Goal: Task Accomplishment & Management: Use online tool/utility

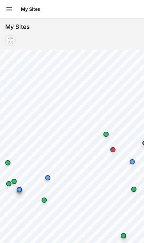
click at [2, 11] on button "Open sidebar" at bounding box center [9, 9] width 14 height 14
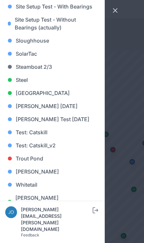
scroll to position [645, 0]
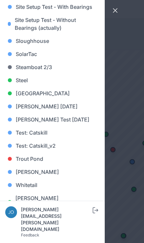
click at [33, 187] on link "Whitetail" at bounding box center [52, 185] width 94 height 13
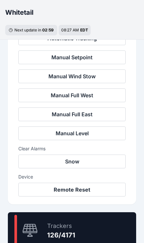
scroll to position [365, 0]
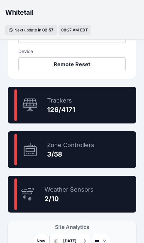
click at [119, 153] on div "5.2 % Zone Controllers 3/58" at bounding box center [72, 150] width 129 height 37
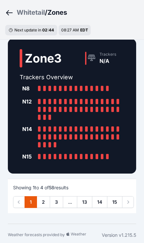
scroll to position [370, 0]
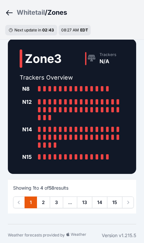
click at [47, 209] on link "2" at bounding box center [43, 203] width 13 height 12
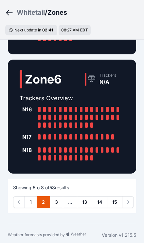
scroll to position [354, 0]
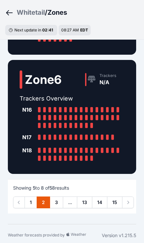
click at [57, 209] on link "3" at bounding box center [56, 203] width 13 height 12
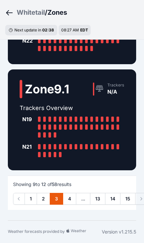
scroll to position [336, 0]
click at [70, 205] on link "4" at bounding box center [69, 199] width 13 height 12
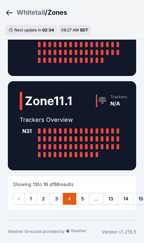
scroll to position [342, 0]
click at [87, 198] on link "5" at bounding box center [82, 199] width 13 height 12
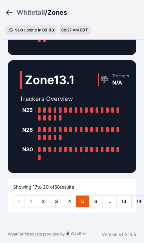
scroll to position [333, 0]
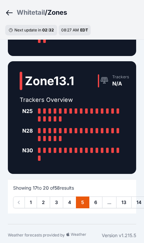
click at [98, 209] on link "6" at bounding box center [95, 203] width 13 height 12
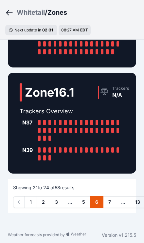
scroll to position [363, 0]
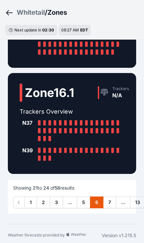
click at [114, 209] on link "7" at bounding box center [109, 203] width 13 height 12
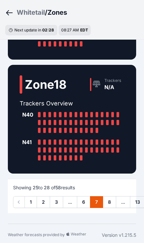
scroll to position [298, 0]
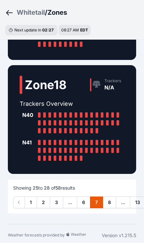
click at [111, 209] on link "8" at bounding box center [109, 203] width 13 height 12
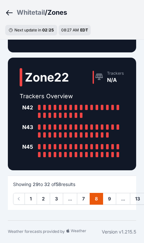
scroll to position [382, 0]
click at [33, 201] on link "1" at bounding box center [31, 199] width 12 height 12
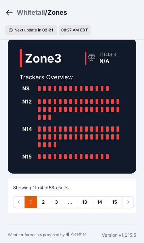
scroll to position [370, 0]
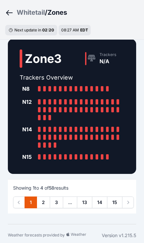
click at [27, 15] on div "Whitetail" at bounding box center [31, 12] width 28 height 9
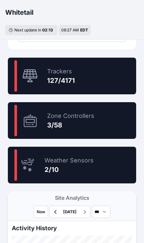
scroll to position [395, 0]
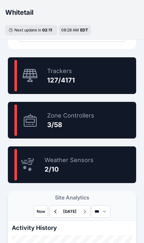
click at [111, 84] on div "3.0 % Trackers 127/4171" at bounding box center [72, 75] width 129 height 37
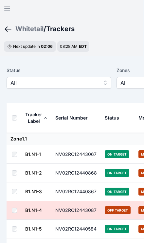
scroll to position [0, 2]
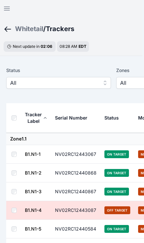
click at [84, 84] on span "All" at bounding box center [54, 83] width 88 height 8
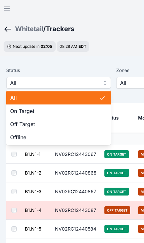
click at [55, 125] on span "Off Target" at bounding box center [54, 124] width 89 height 8
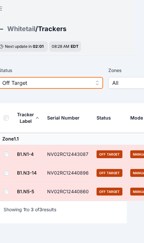
scroll to position [0, 10]
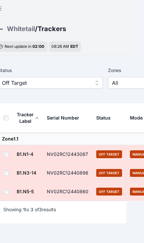
click at [28, 155] on link "B1.N1-4" at bounding box center [25, 155] width 17 height 6
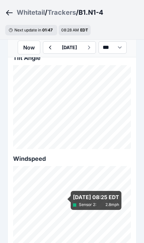
scroll to position [658, 0]
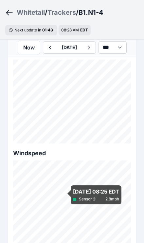
click at [62, 12] on div "Trackers" at bounding box center [62, 12] width 29 height 9
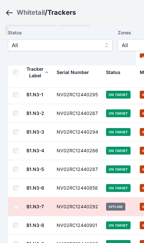
scroll to position [23, 0]
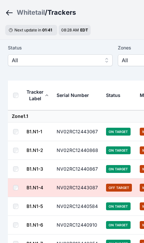
click at [16, 66] on button "All" at bounding box center [60, 60] width 105 height 12
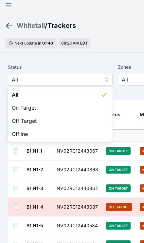
scroll to position [0, 0]
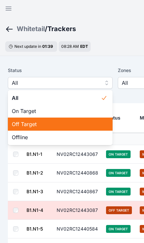
click at [47, 120] on span "Off Target" at bounding box center [56, 124] width 89 height 8
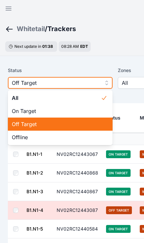
scroll to position [23, 0]
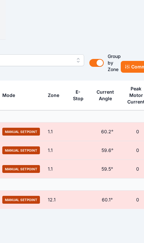
scroll to position [23, 150]
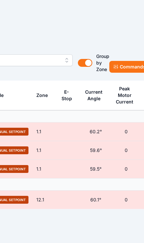
click at [128, 68] on button "Commands" at bounding box center [130, 67] width 40 height 12
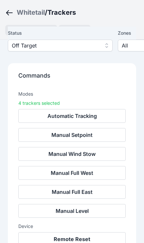
scroll to position [54, 0]
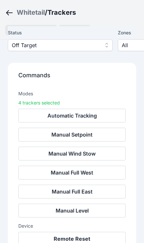
click at [88, 238] on button "Remote Reset" at bounding box center [72, 239] width 108 height 14
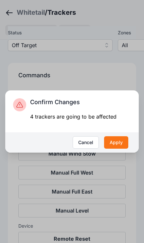
click at [121, 149] on button "Apply" at bounding box center [116, 142] width 24 height 12
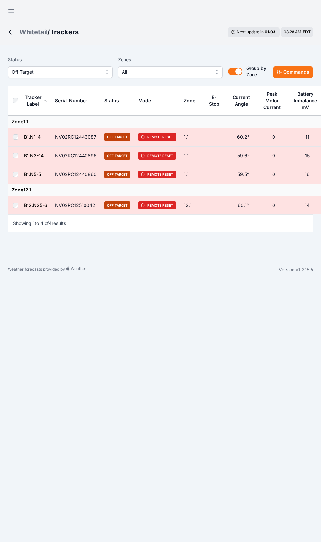
click at [34, 76] on button "Off Target" at bounding box center [60, 72] width 105 height 12
click at [84, 76] on span "Off Target" at bounding box center [56, 72] width 88 height 8
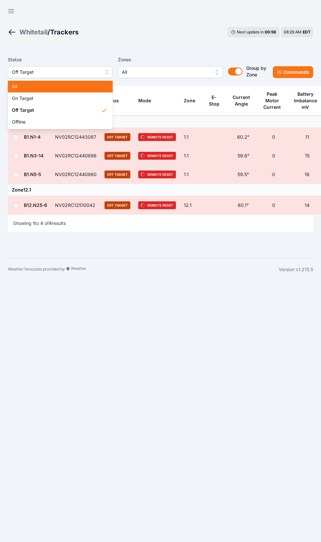
click at [65, 87] on span "All" at bounding box center [56, 86] width 89 height 7
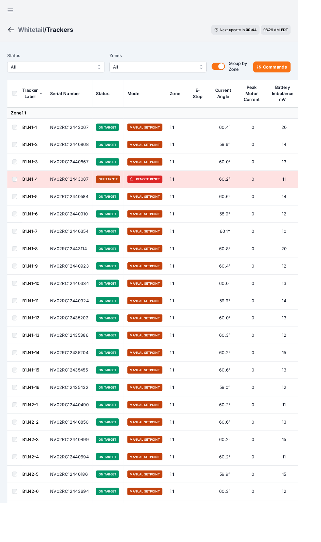
click at [185, 76] on button "All" at bounding box center [170, 72] width 105 height 12
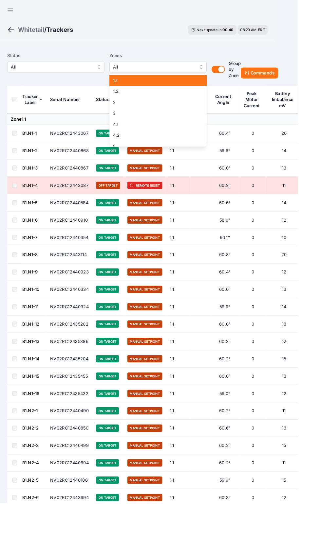
click at [130, 88] on span "1.1" at bounding box center [166, 86] width 89 height 7
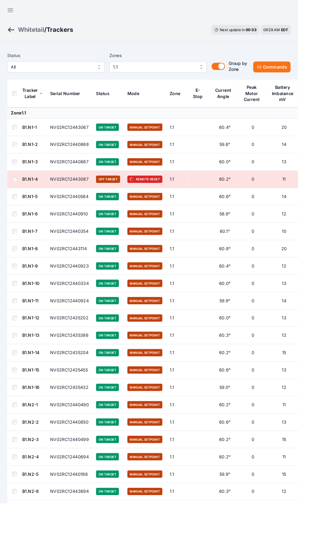
click at [87, 158] on td "NV02RC12440868" at bounding box center [75, 156] width 50 height 19
click at [25, 101] on div "Tracker Label" at bounding box center [32, 100] width 17 height 13
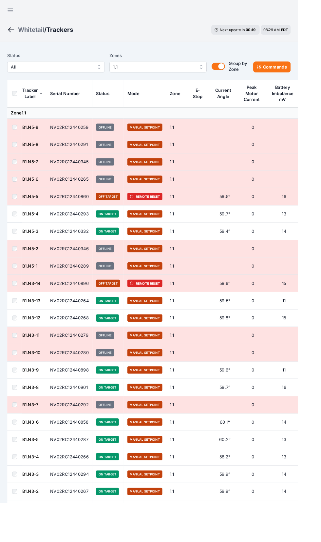
click at [289, 76] on button "Commands" at bounding box center [293, 72] width 40 height 12
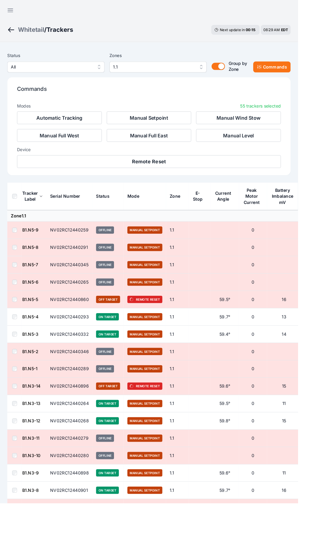
click at [83, 124] on button "Automatic Tracking" at bounding box center [64, 127] width 92 height 14
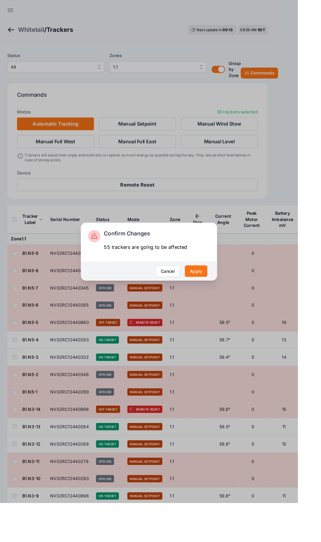
click at [224, 298] on button "Apply" at bounding box center [211, 292] width 24 height 12
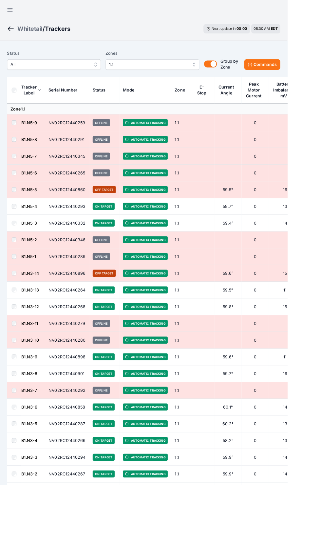
click at [102, 74] on button "All" at bounding box center [60, 72] width 105 height 12
click at [39, 32] on div "Whitetail" at bounding box center [33, 32] width 28 height 9
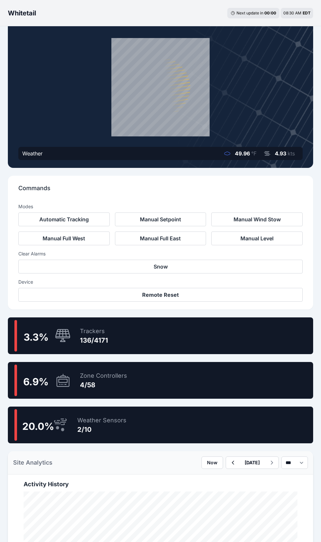
scroll to position [48, 0]
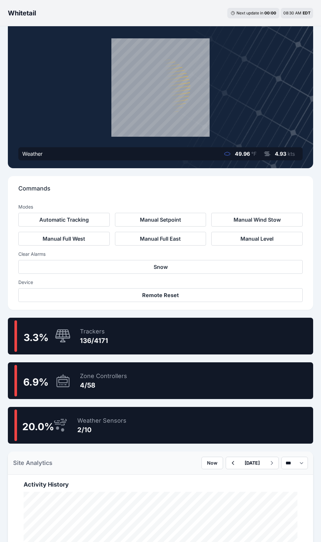
click at [221, 381] on div "6.9 % Zone Controllers 4/58" at bounding box center [161, 380] width 306 height 37
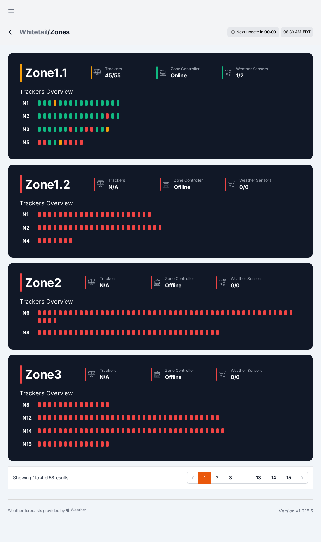
click at [220, 478] on link "2" at bounding box center [217, 478] width 13 height 12
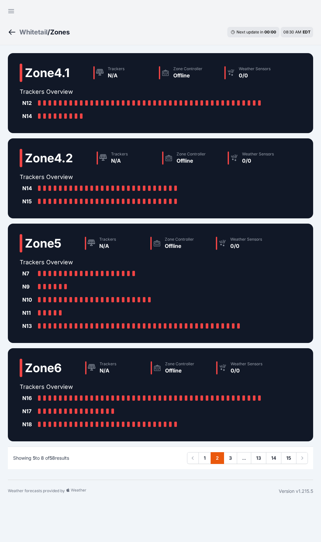
click at [231, 460] on link "3" at bounding box center [230, 458] width 13 height 12
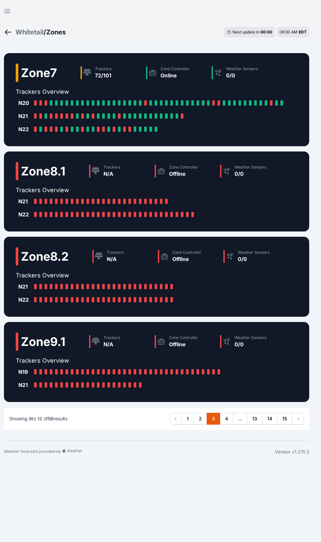
scroll to position [0, 5]
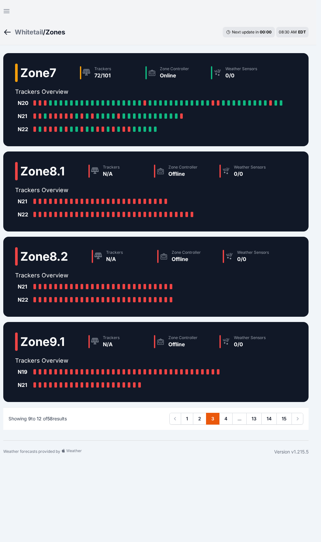
click at [12, 11] on button "Open sidebar" at bounding box center [7, 11] width 16 height 16
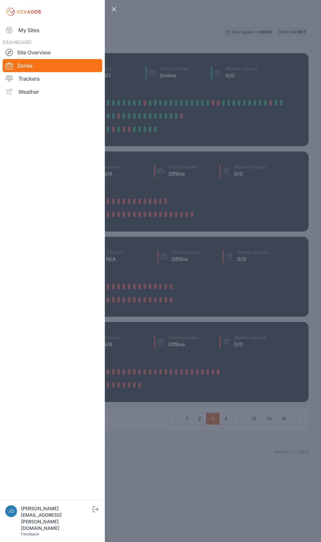
click at [24, 35] on link "My Sites" at bounding box center [53, 30] width 100 height 13
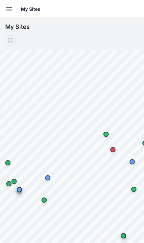
click at [15, 10] on button "Open sidebar" at bounding box center [9, 9] width 14 height 14
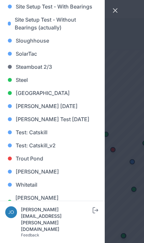
scroll to position [645, 0]
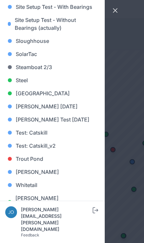
click at [36, 189] on link "Whitetail" at bounding box center [52, 185] width 94 height 13
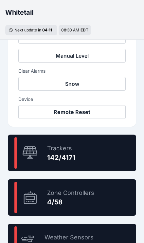
scroll to position [317, 0]
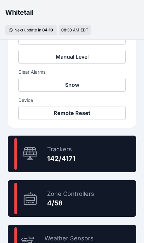
click at [92, 164] on div "3.4 % Trackers 142/4171" at bounding box center [72, 154] width 129 height 37
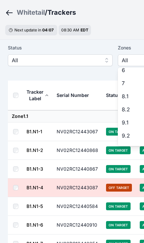
scroll to position [86, 0]
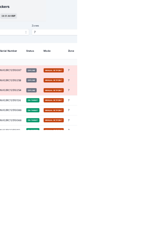
scroll to position [23, 66]
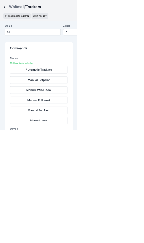
scroll to position [23, 0]
click at [104, 132] on button "Automatic Tracking" at bounding box center [72, 131] width 108 height 14
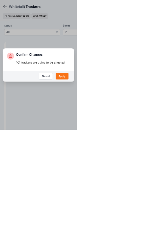
click at [129, 149] on button "Apply" at bounding box center [116, 142] width 24 height 12
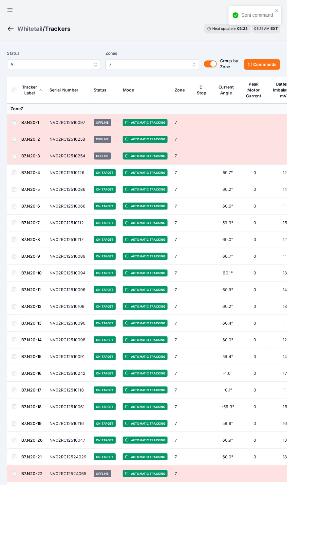
click at [85, 76] on button "All" at bounding box center [60, 72] width 105 height 12
click at [39, 31] on div "Whitetail" at bounding box center [33, 32] width 28 height 9
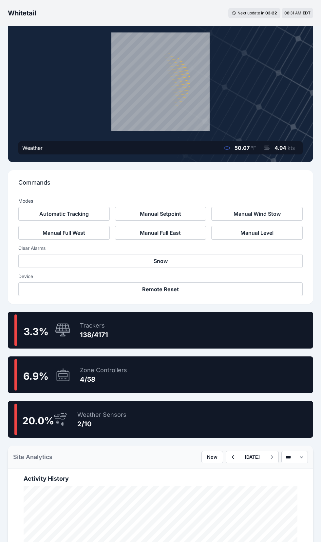
scroll to position [52, 0]
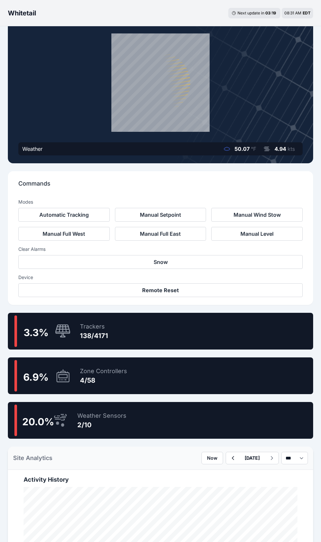
click at [166, 375] on div "6.9 % Zone Controllers 4/58" at bounding box center [161, 376] width 306 height 37
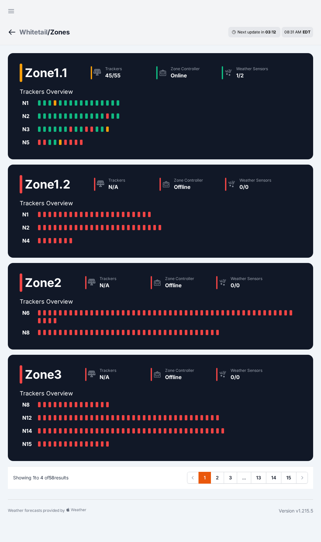
click at [38, 31] on div "Whitetail" at bounding box center [33, 32] width 28 height 9
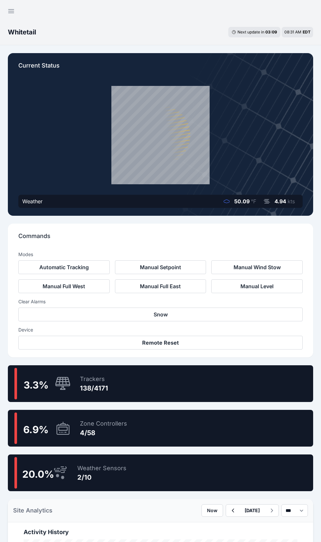
click at [140, 428] on div "6.9 % Zone Controllers 4/58" at bounding box center [161, 428] width 306 height 37
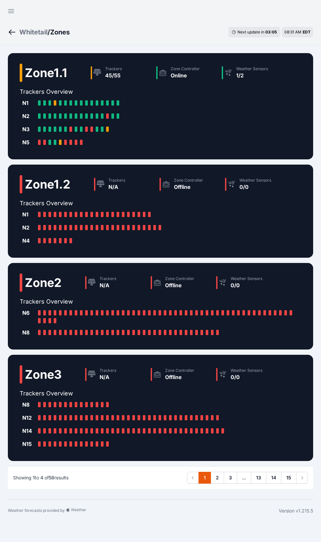
click at [212, 476] on link "2" at bounding box center [217, 478] width 13 height 12
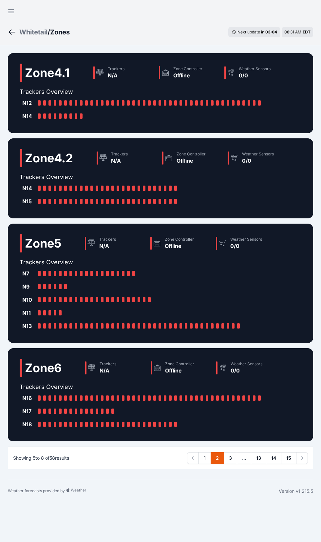
click at [233, 464] on link "3" at bounding box center [230, 458] width 13 height 12
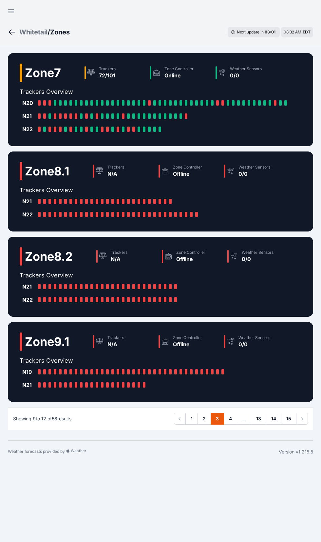
click at [232, 420] on link "4" at bounding box center [230, 419] width 13 height 12
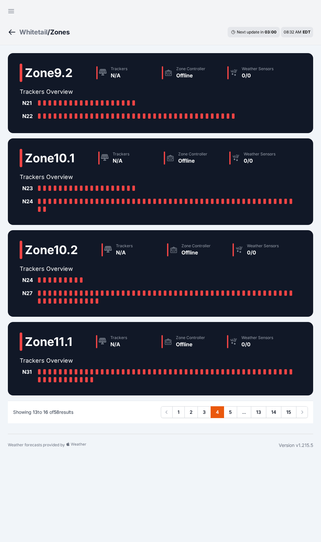
click at [229, 411] on link "5" at bounding box center [230, 412] width 13 height 12
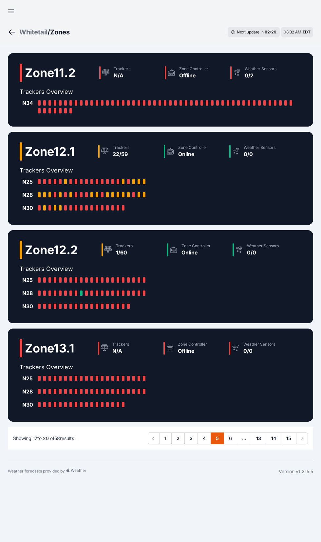
click at [232, 444] on link "6" at bounding box center [230, 439] width 13 height 12
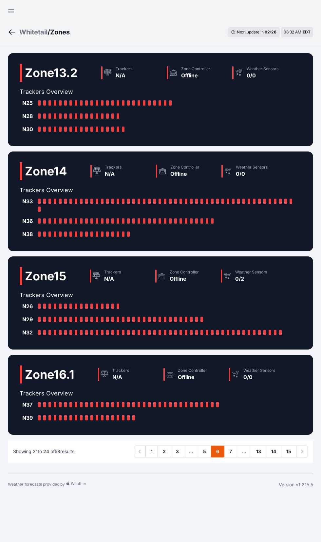
click at [233, 452] on link "7" at bounding box center [230, 452] width 13 height 12
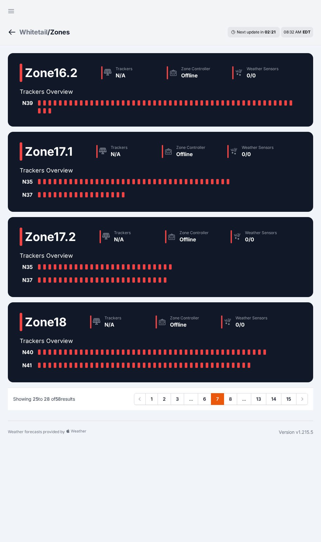
click at [35, 33] on div "Whitetail" at bounding box center [33, 32] width 28 height 9
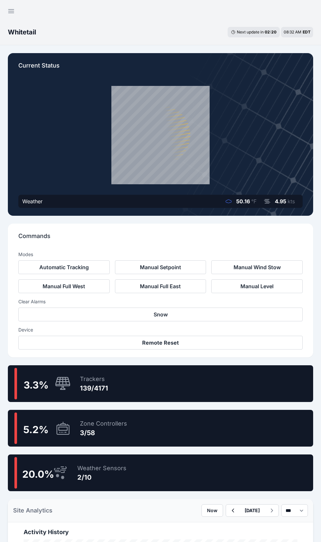
click at [224, 387] on div "3.3 % Trackers 139/4171" at bounding box center [161, 383] width 306 height 37
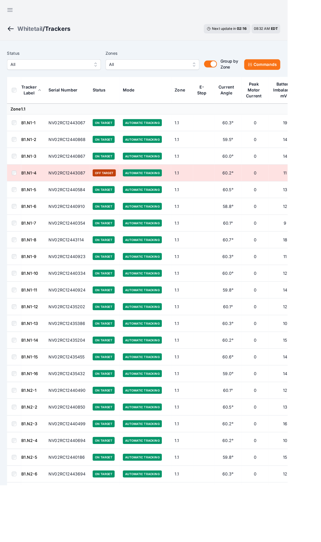
click at [163, 78] on button "All" at bounding box center [170, 72] width 105 height 12
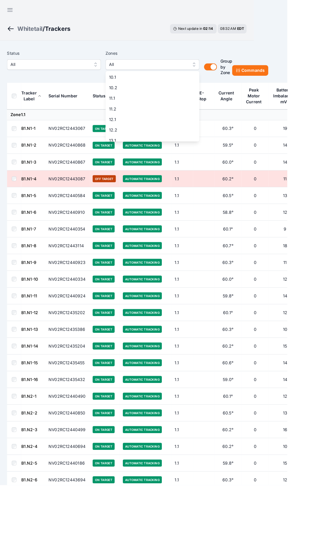
scroll to position [158, 0]
click at [142, 123] on div "11.2" at bounding box center [170, 118] width 105 height 12
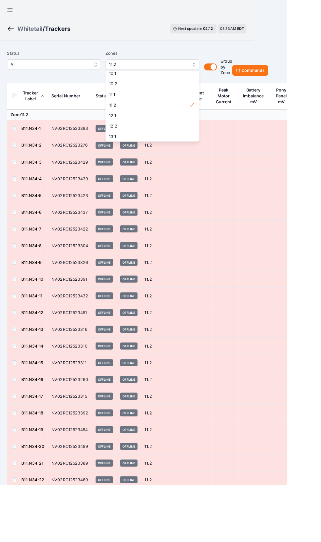
scroll to position [27, 0]
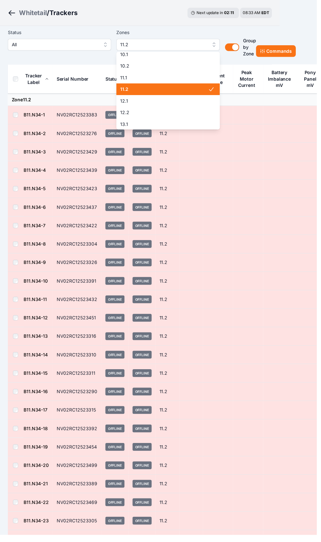
click at [190, 93] on span "11.2" at bounding box center [166, 90] width 89 height 7
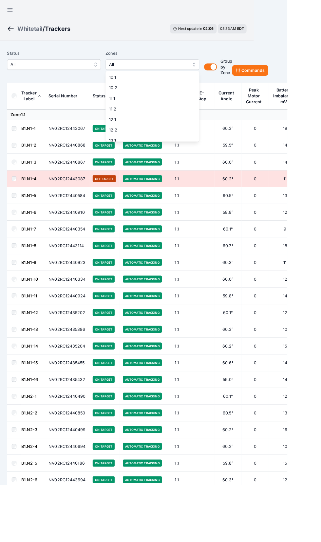
scroll to position [170, 0]
click at [138, 122] on div "12.1" at bounding box center [170, 117] width 105 height 12
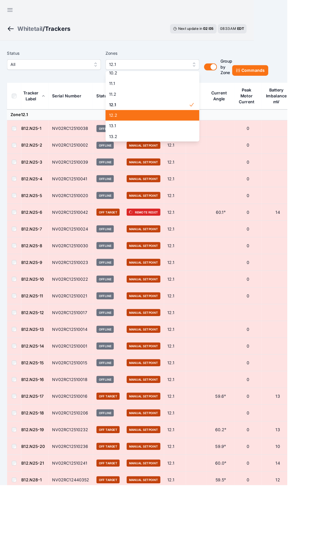
scroll to position [7, 0]
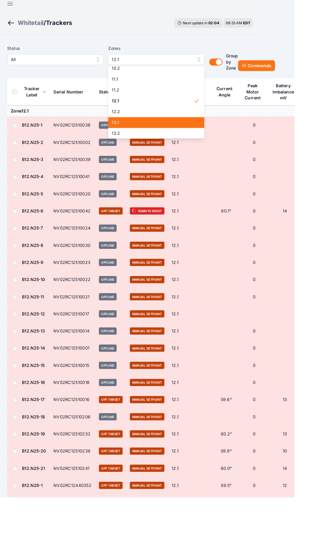
click at [156, 129] on div "13.1" at bounding box center [170, 134] width 105 height 12
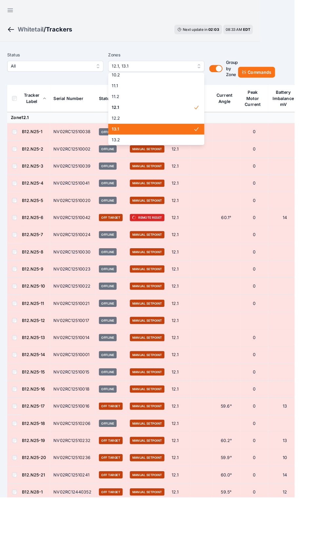
click at [215, 145] on span at bounding box center [217, 141] width 12 height 12
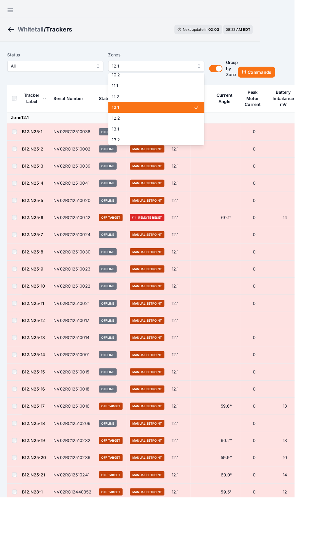
click at [134, 126] on span "12.2" at bounding box center [166, 129] width 89 height 7
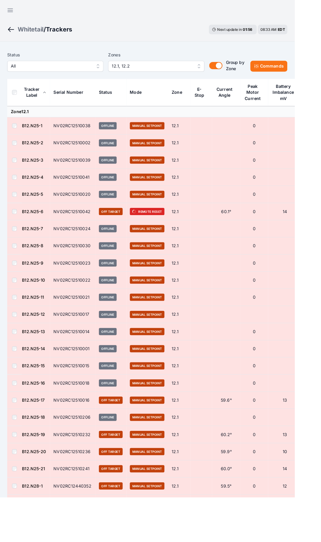
click at [90, 71] on span "All" at bounding box center [56, 72] width 88 height 8
click at [28, 99] on div "Tracker Label" at bounding box center [34, 100] width 21 height 13
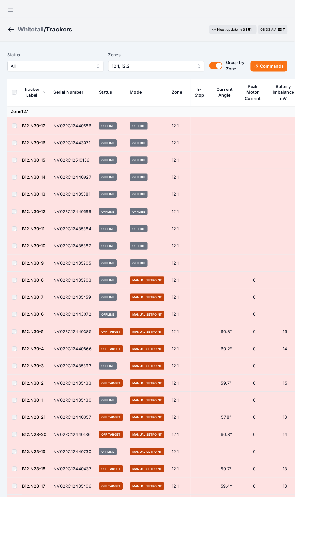
click at [25, 103] on div "Tracker Label" at bounding box center [34, 100] width 21 height 13
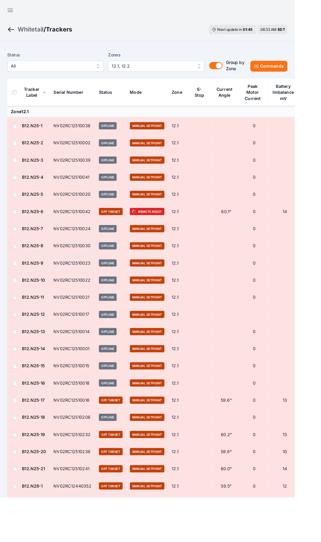
click at [300, 68] on button "Commands" at bounding box center [293, 72] width 40 height 12
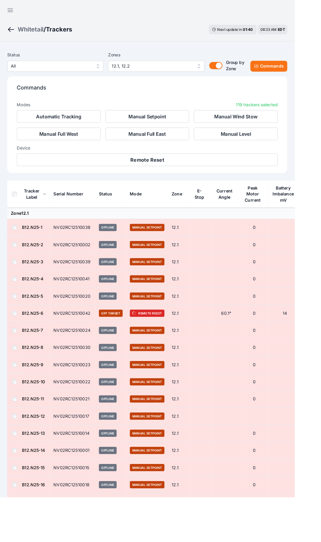
click at [92, 122] on button "Automatic Tracking" at bounding box center [64, 127] width 92 height 14
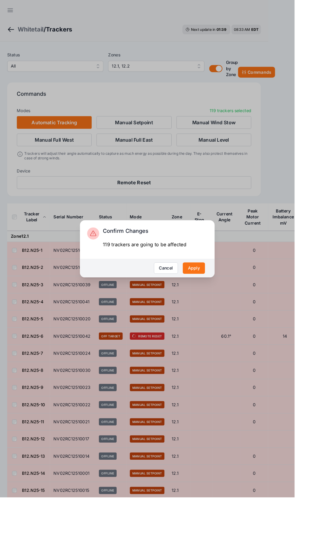
click at [224, 298] on button "Apply" at bounding box center [211, 292] width 24 height 12
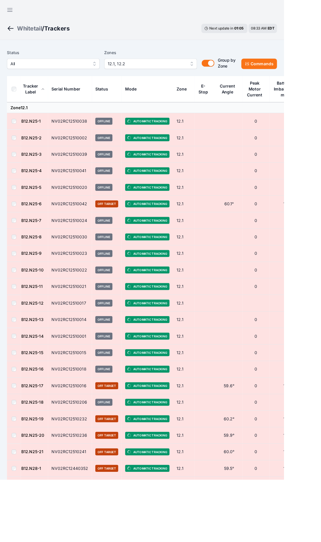
click at [38, 31] on div "Whitetail" at bounding box center [33, 32] width 28 height 9
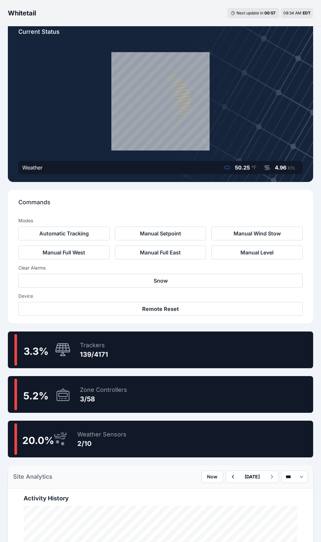
click at [199, 393] on div "5.2 % Zone Controllers 3/58" at bounding box center [161, 394] width 306 height 37
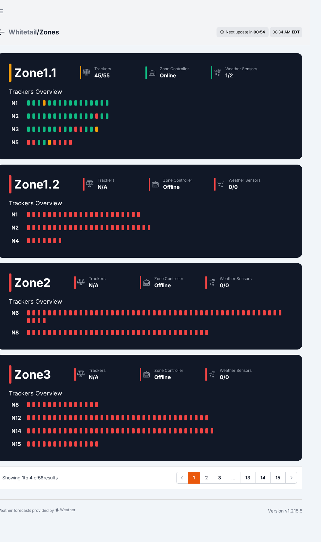
scroll to position [0, 11]
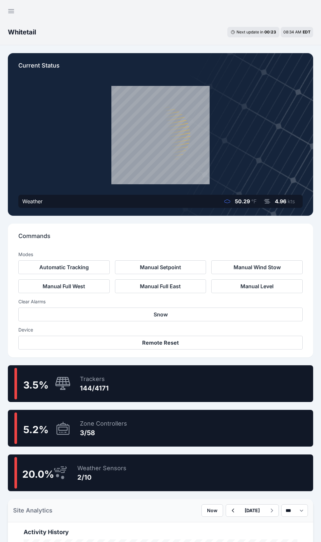
scroll to position [34, 0]
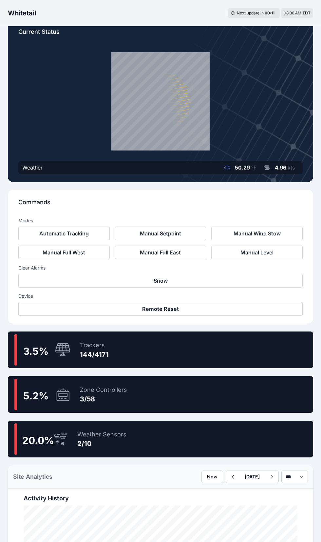
click at [179, 355] on div "3.5 % Trackers 144/4171" at bounding box center [161, 350] width 306 height 37
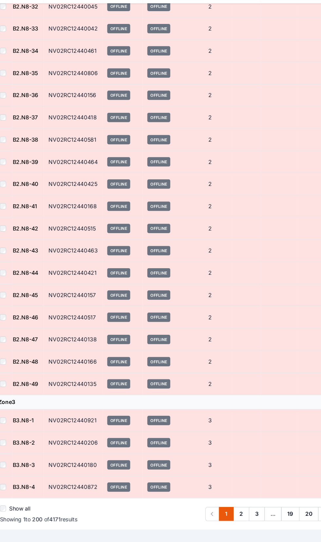
scroll to position [3401, 0]
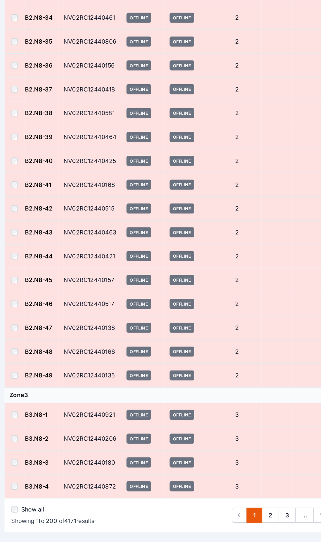
click at [21, 508] on label "Show all" at bounding box center [30, 511] width 18 height 7
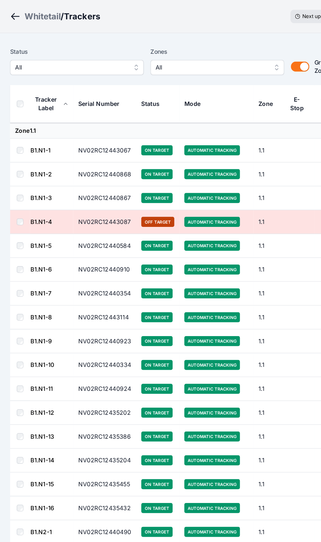
click at [46, 184] on td "B1.N1-4" at bounding box center [41, 193] width 34 height 19
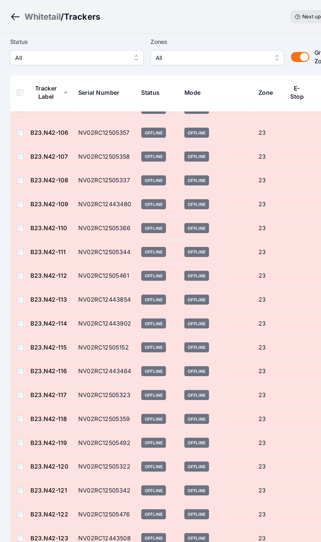
scroll to position [42692, 0]
